Goal: Task Accomplishment & Management: Complete application form

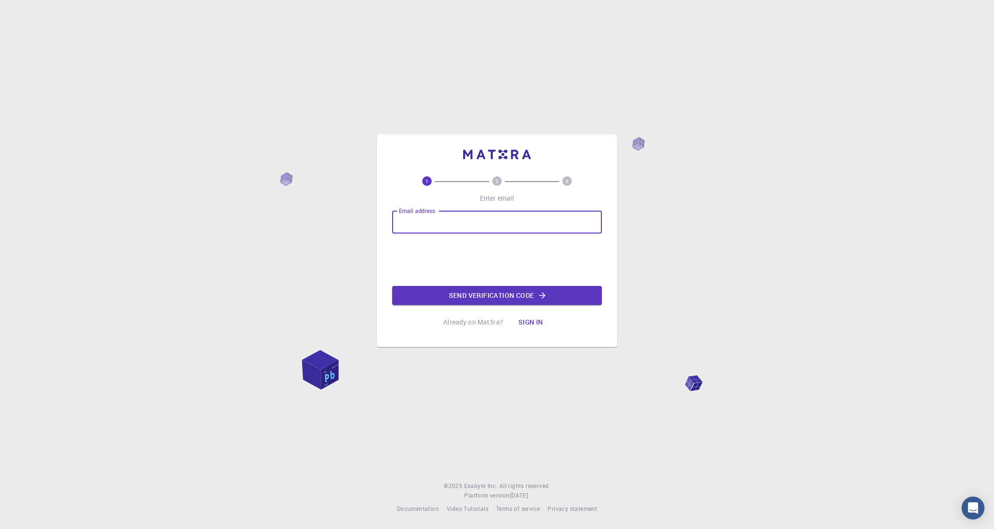
click at [417, 226] on input "Email address" at bounding box center [497, 222] width 210 height 23
type input "[EMAIL_ADDRESS][DOMAIN_NAME]"
click at [493, 296] on button "Send verification code" at bounding box center [497, 295] width 210 height 19
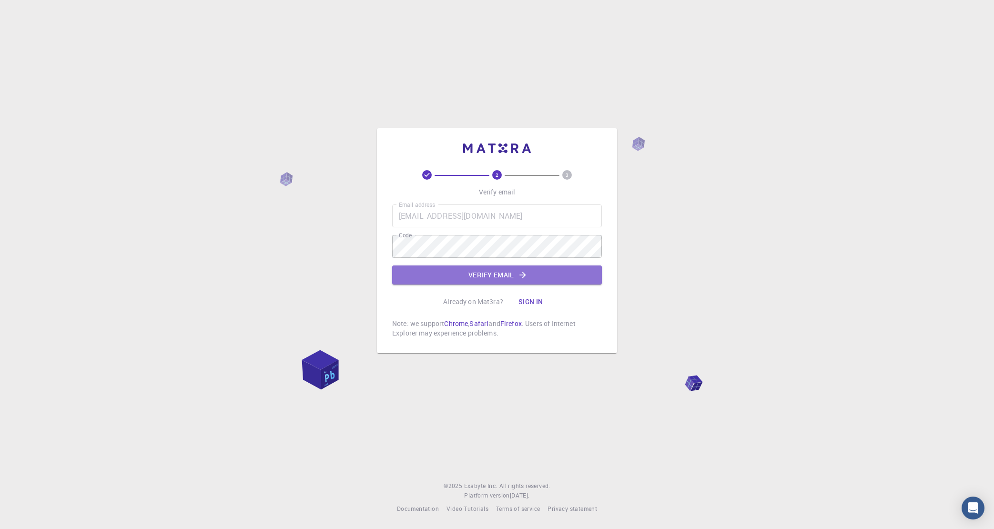
click at [502, 278] on button "Verify email" at bounding box center [497, 274] width 210 height 19
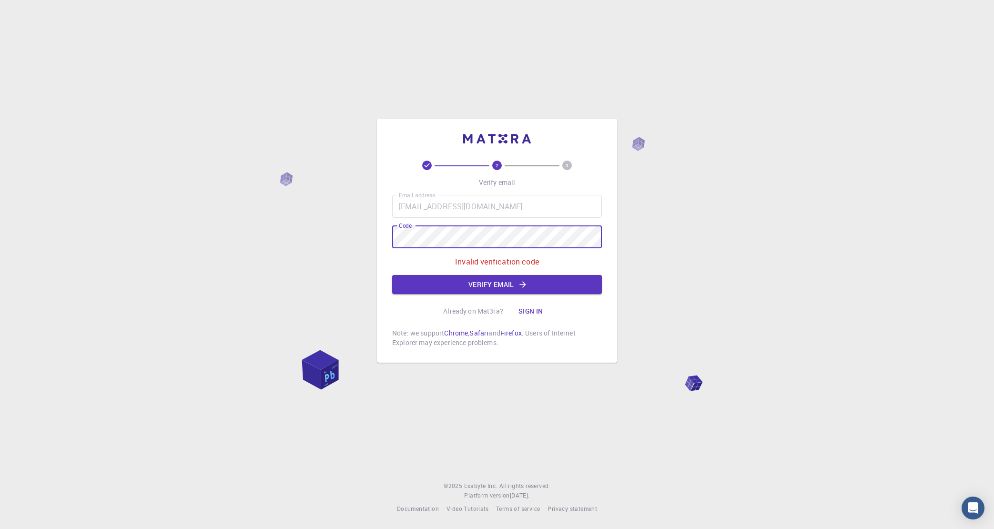
click at [379, 235] on div "2 3 Verify email Email address [EMAIL_ADDRESS][DOMAIN_NAME] Email address Code …" at bounding box center [497, 241] width 240 height 244
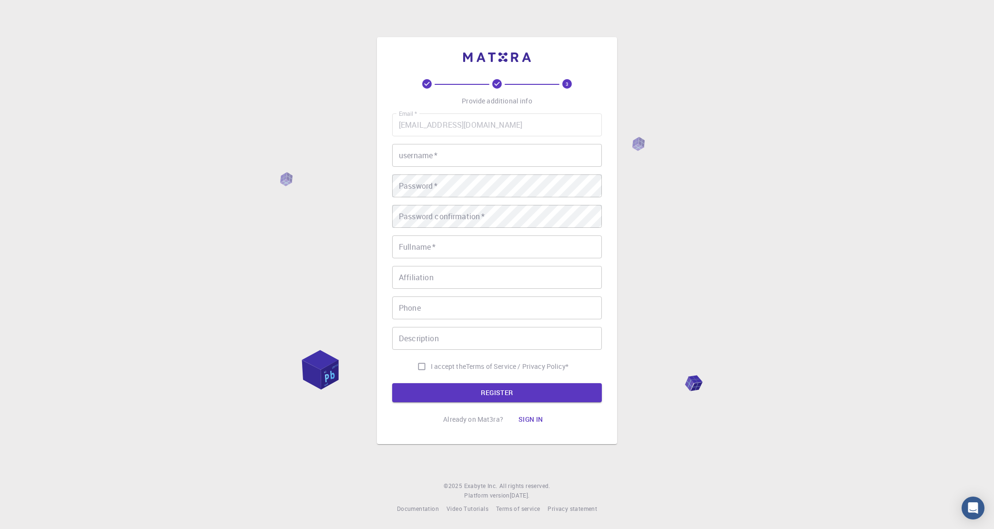
click at [451, 161] on input "username   *" at bounding box center [497, 155] width 210 height 23
type input "[PERSON_NAME]"
click at [445, 247] on input "Fullname   *" at bounding box center [497, 246] width 210 height 23
type input "[PERSON_NAME]"
click at [430, 276] on input "Affiliation" at bounding box center [497, 277] width 210 height 23
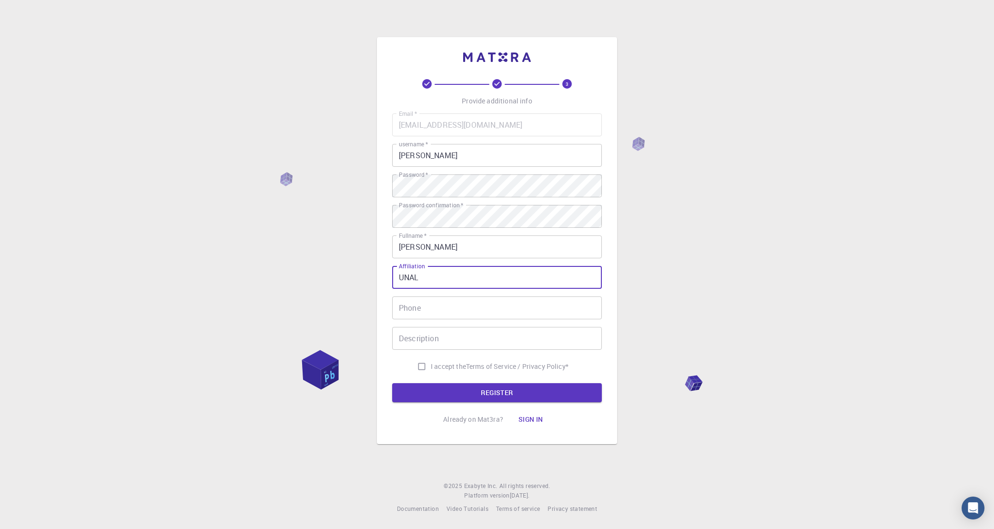
type input "UNAL"
click at [419, 366] on input "I accept the Terms of Service / Privacy Policy *" at bounding box center [422, 366] width 18 height 18
checkbox input "true"
click at [497, 396] on button "REGISTER" at bounding box center [497, 392] width 210 height 19
